Goal: Task Accomplishment & Management: Manage account settings

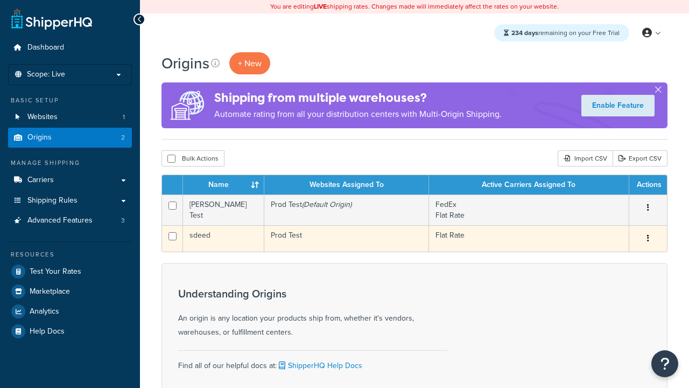
click at [648, 239] on icon "button" at bounding box center [648, 238] width 2 height 8
click at [0, 0] on link "Delete" at bounding box center [0, 0] width 0 height 0
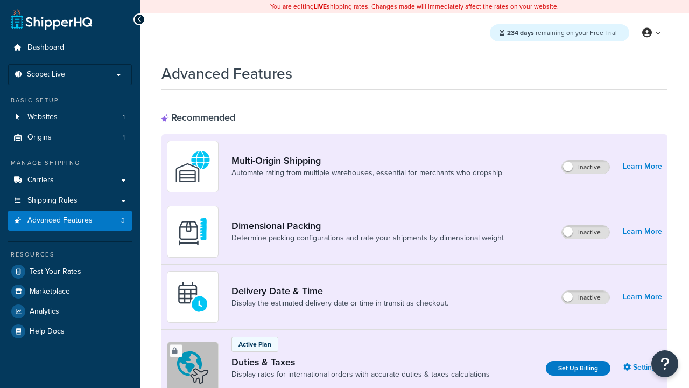
scroll to position [284, 0]
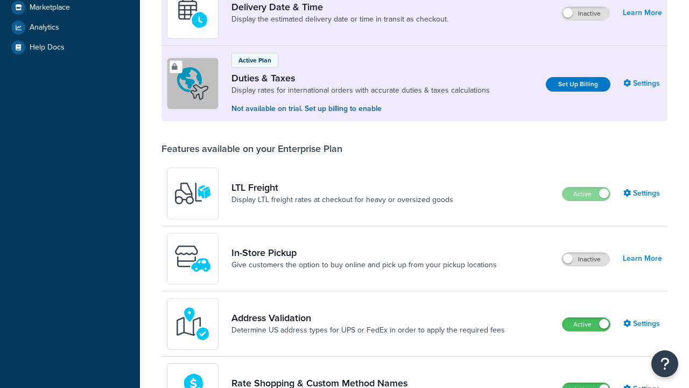
click at [586, 324] on label "Active" at bounding box center [586, 324] width 47 height 13
click at [586, 383] on label "Active" at bounding box center [586, 389] width 47 height 13
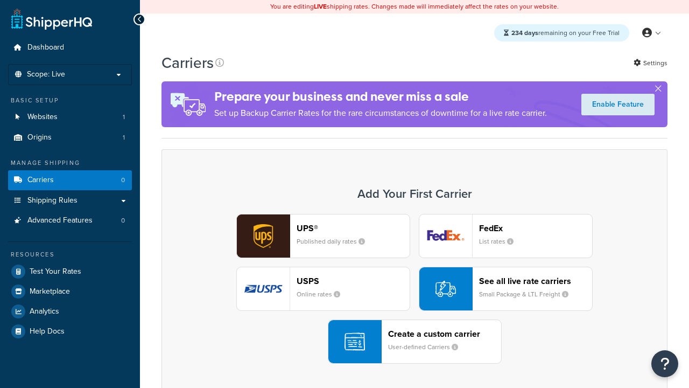
click at [415, 341] on div "Create a custom carrier User-defined Carriers" at bounding box center [444, 341] width 113 height 26
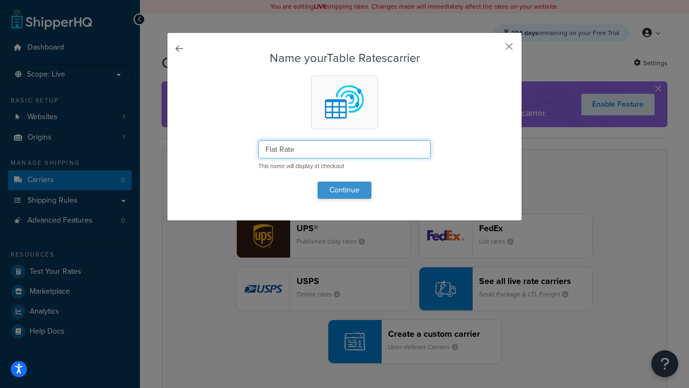
type input "Flat Rate"
click at [345, 190] on button "Continue" at bounding box center [345, 189] width 54 height 17
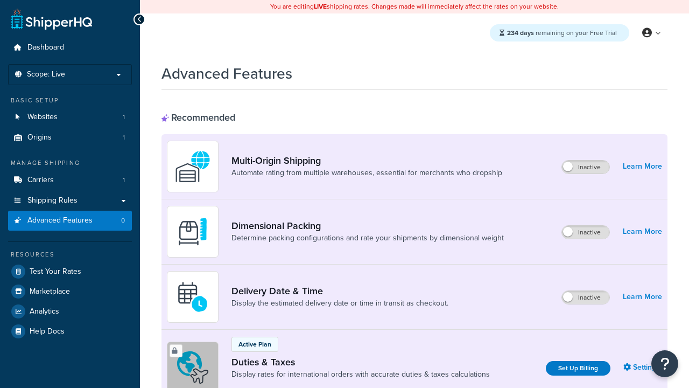
scroll to position [349, 0]
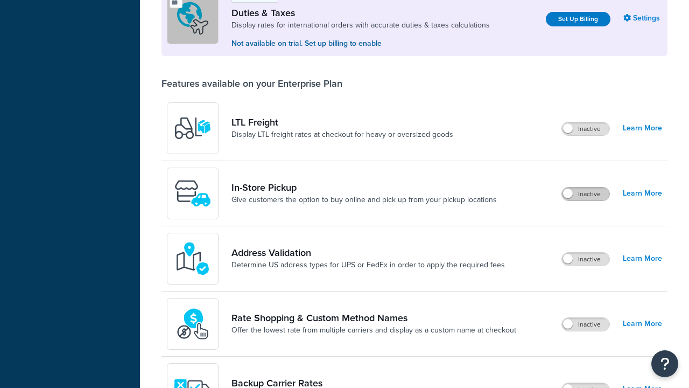
click at [586, 194] on label "Inactive" at bounding box center [585, 193] width 47 height 13
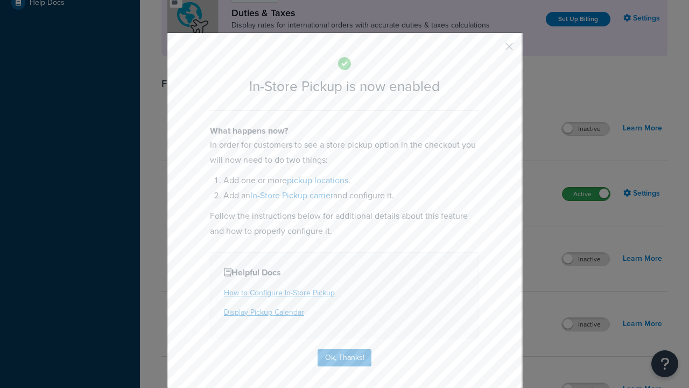
scroll to position [0, 0]
click at [493, 50] on button "button" at bounding box center [493, 50] width 3 height 3
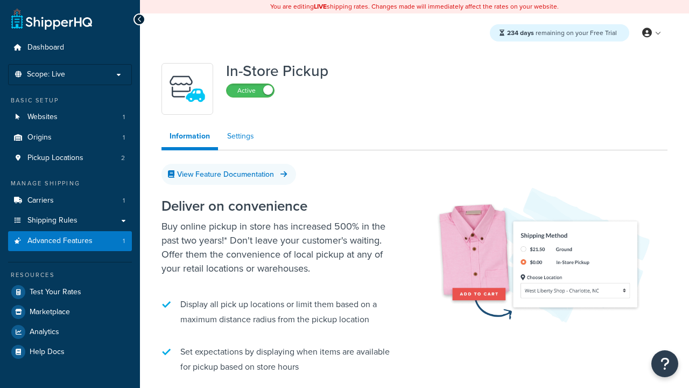
click at [240, 136] on link "Settings" at bounding box center [240, 136] width 43 height 22
select select "inline"
